Goal: Find specific page/section: Find specific page/section

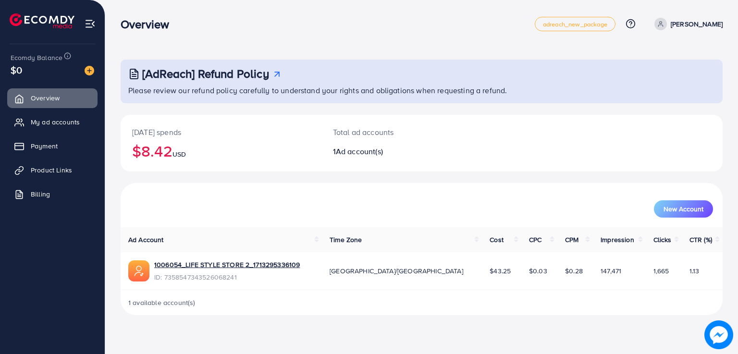
click at [209, 266] on link "1006054_LIFE STYLE STORE 2_1713295336109" at bounding box center [226, 265] width 145 height 10
click at [247, 266] on link "1006054_LIFE STYLE STORE 2_1713295336109" at bounding box center [226, 265] width 145 height 10
